Goal: Task Accomplishment & Management: Complete application form

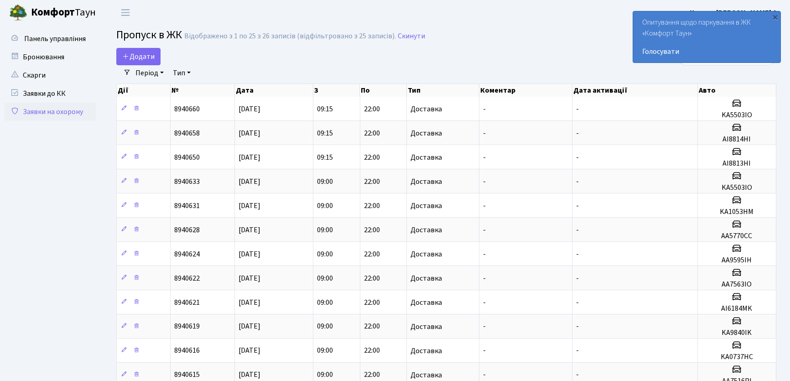
select select "25"
click at [155, 53] on link "Додати" at bounding box center [138, 56] width 44 height 17
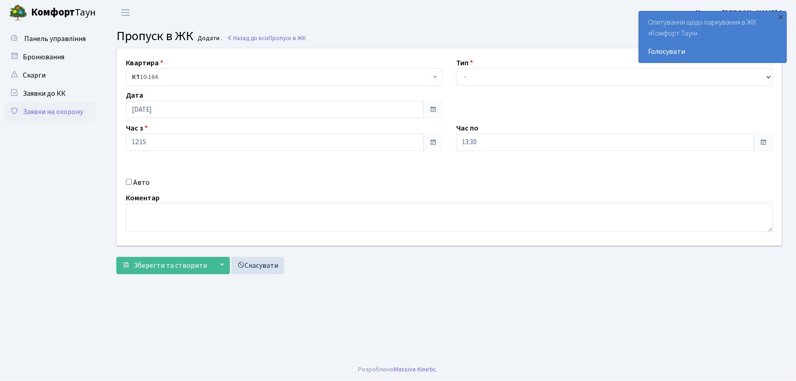
select select "1"
click at [456, 68] on select "- Доставка Таксі Гості Сервіс" at bounding box center [614, 76] width 316 height 17
drag, startPoint x: 486, startPoint y: 137, endPoint x: 436, endPoint y: 142, distance: 50.5
click at [436, 142] on div "Квартира <b>КТ</b>&nbsp;&nbsp;&nbsp;&nbsp;10-164 КТ 10-164 Тип - Доставка Таксі…" at bounding box center [449, 146] width 678 height 197
type input "22:00"
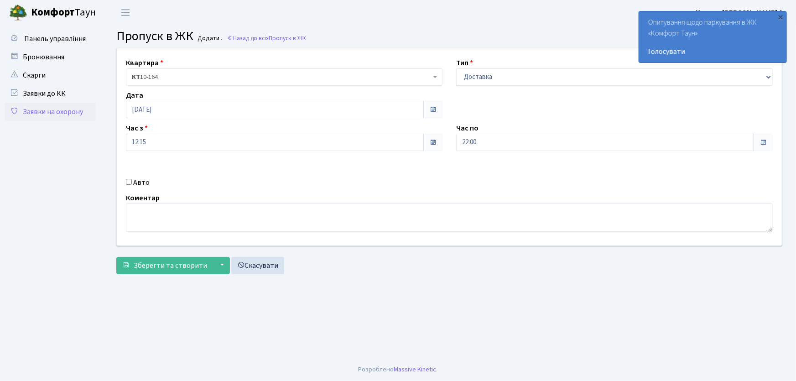
click at [128, 181] on input "Авто" at bounding box center [129, 182] width 6 height 6
checkbox input "true"
type input "СВ0269ВО"
click at [116, 257] on button "Зберегти та створити" at bounding box center [164, 265] width 97 height 17
click at [41, 110] on link "Заявки на охорону" at bounding box center [50, 112] width 91 height 18
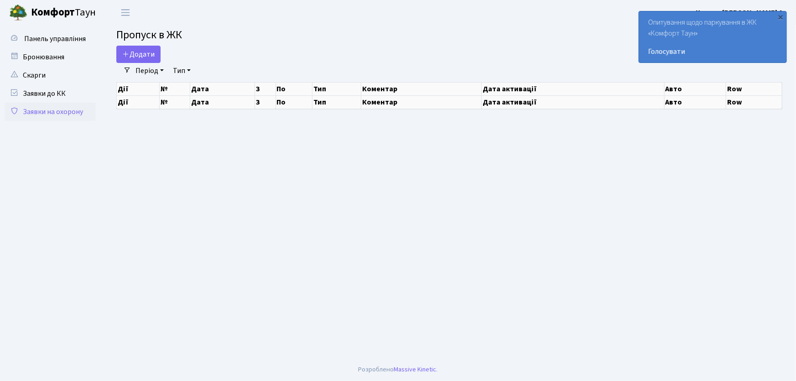
select select "25"
